Goal: Book appointment/travel/reservation

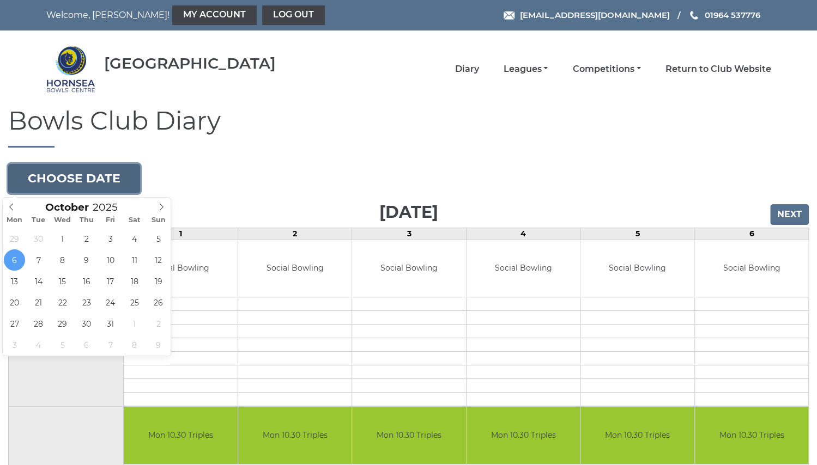
click at [94, 179] on button "Choose date" at bounding box center [74, 178] width 132 height 29
type input "[DATE]"
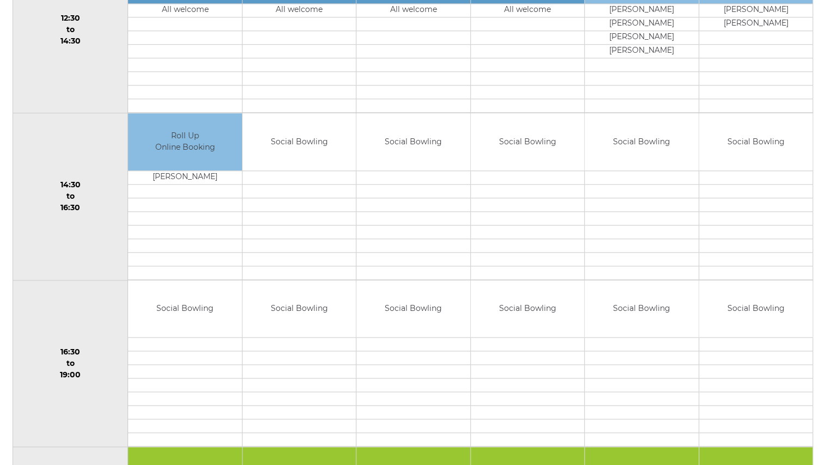
scroll to position [629, 0]
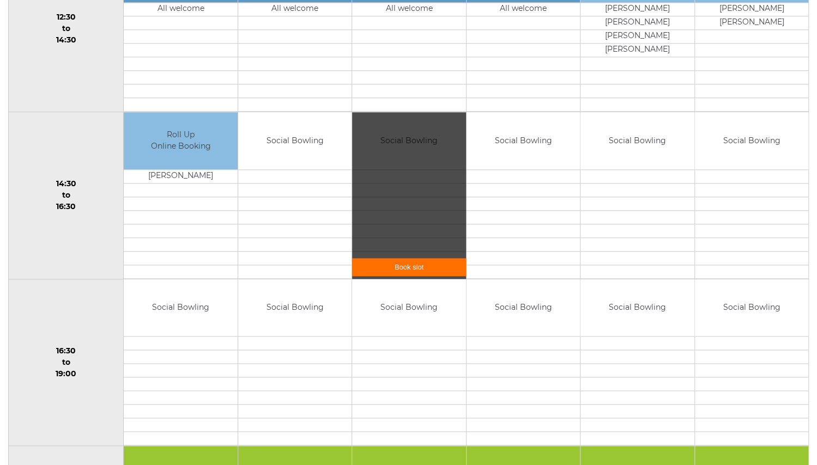
click at [440, 262] on link "Book slot" at bounding box center [408, 267] width 113 height 18
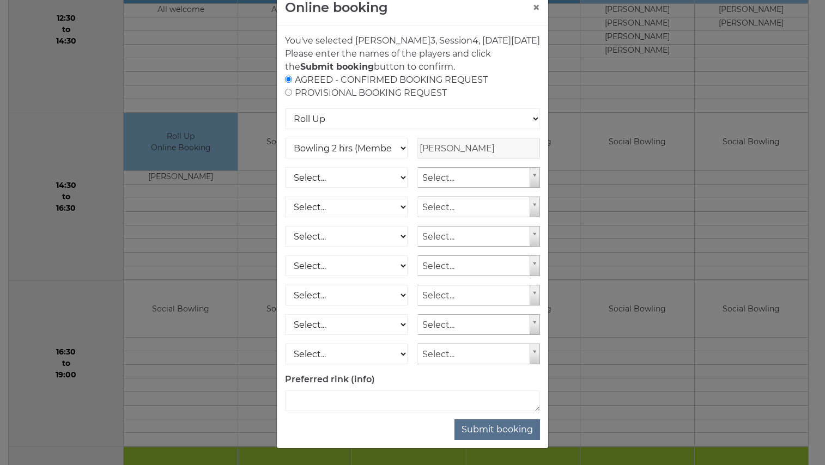
scroll to position [39, 0]
click at [349, 399] on textarea at bounding box center [412, 401] width 255 height 21
type textarea "rink 3"
click at [496, 427] on button "Submit booking" at bounding box center [498, 430] width 86 height 21
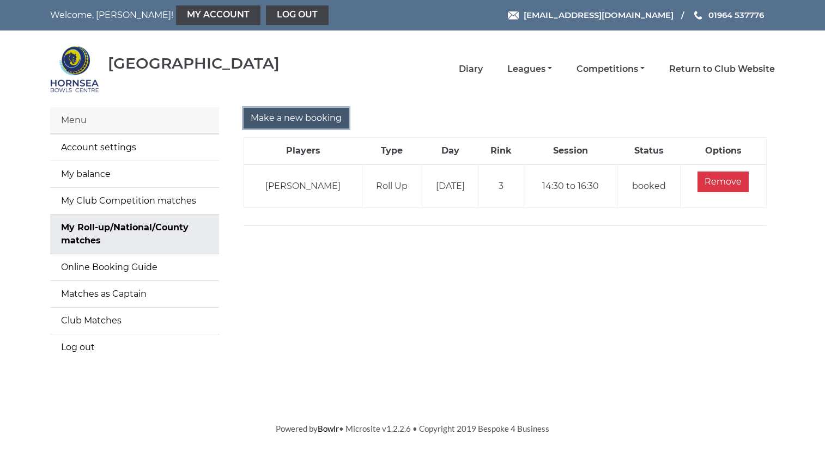
click at [311, 114] on input "Make a new booking" at bounding box center [296, 118] width 105 height 21
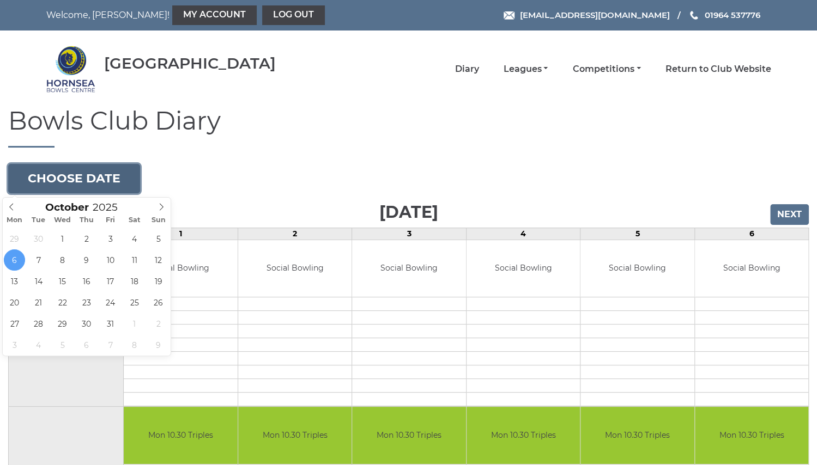
click at [104, 173] on button "Choose date" at bounding box center [74, 178] width 132 height 29
type input "[DATE]"
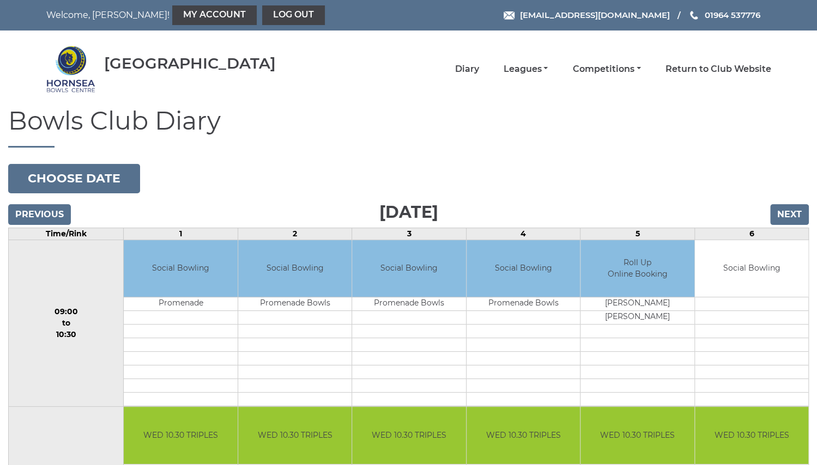
scroll to position [3, 0]
